Goal: Task Accomplishment & Management: Manage account settings

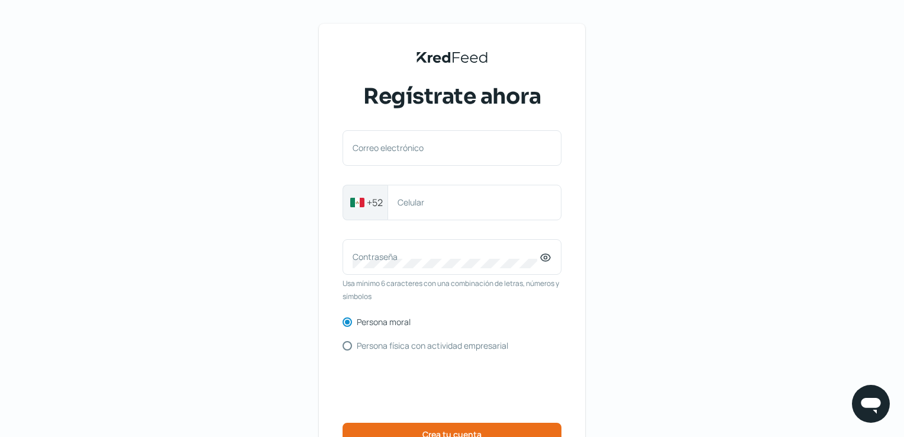
click at [521, 182] on div "Correo electrónico +52 Celular Contraseña Usa mínimo 6 caracteres con una combi…" at bounding box center [452, 302] width 219 height 344
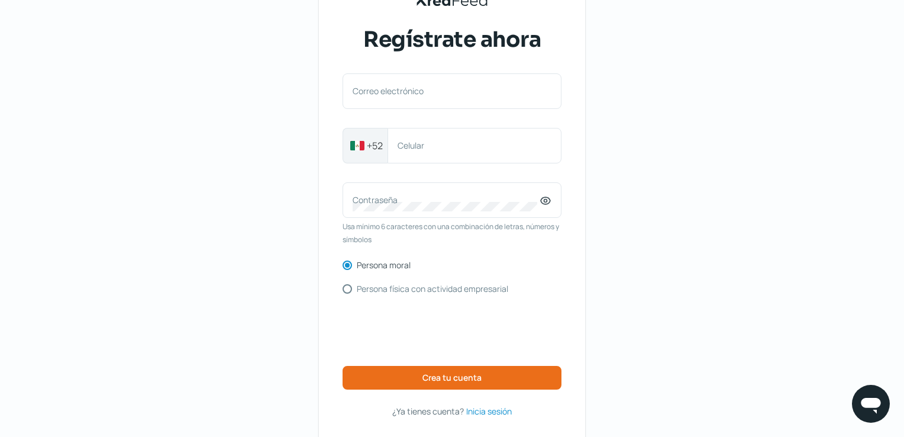
scroll to position [59, 0]
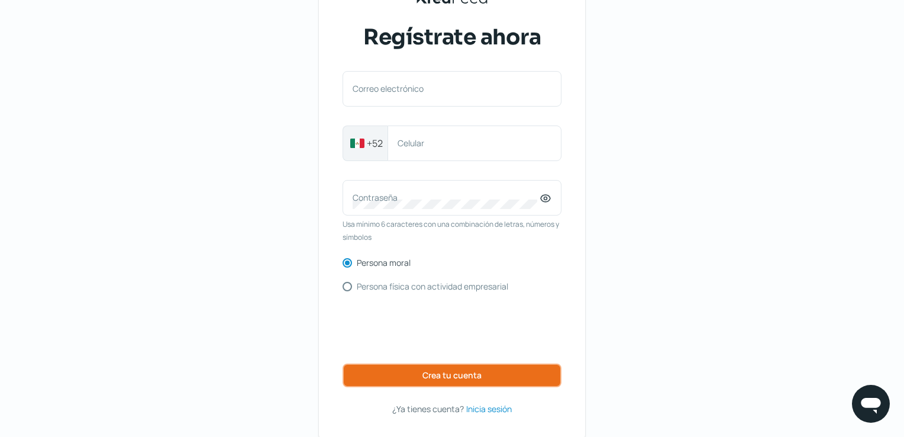
drag, startPoint x: 474, startPoint y: 374, endPoint x: 464, endPoint y: 417, distance: 43.6
click at [464, 417] on div "KredFeed's Black Logo Regístrate ahora Correo electrónico +52 Celular Contraseñ…" at bounding box center [452, 202] width 266 height 475
click at [501, 408] on span "Inicia sesión" at bounding box center [489, 408] width 46 height 15
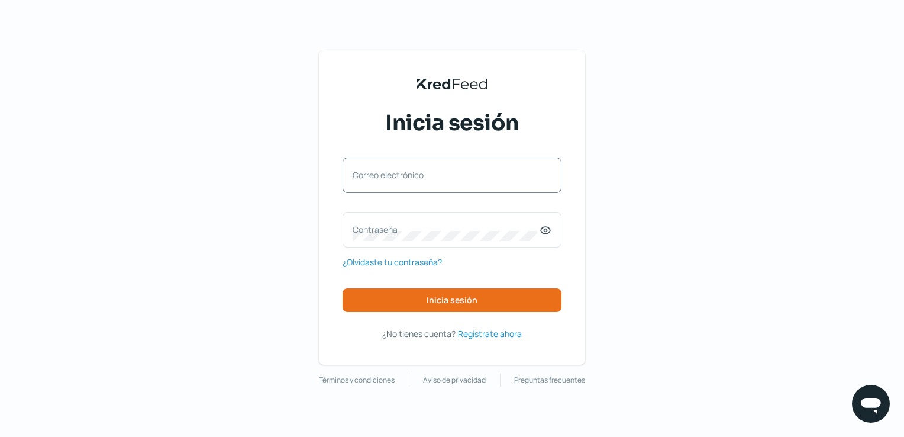
click at [450, 175] on label "Correo electrónico" at bounding box center [446, 174] width 187 height 11
click at [450, 176] on input "Correo electrónico" at bounding box center [452, 181] width 199 height 11
click at [474, 176] on input "Correo electrónico" at bounding box center [452, 181] width 199 height 11
type input "[PERSON_NAME][EMAIL_ADDRESS][PERSON_NAME][DOMAIN_NAME]"
click at [412, 224] on label "Contraseña" at bounding box center [446, 229] width 187 height 11
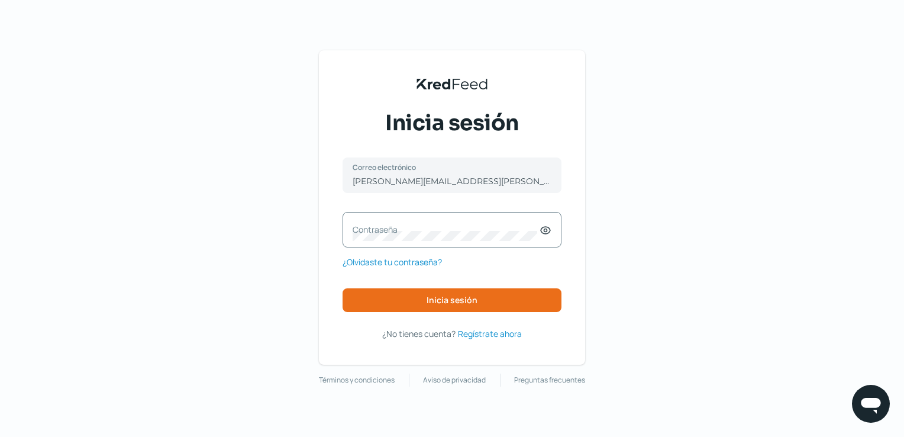
click at [396, 231] on label "Contraseña" at bounding box center [446, 229] width 187 height 11
click at [374, 289] on button "Inicia sesión" at bounding box center [452, 300] width 219 height 24
